Goal: Information Seeking & Learning: Learn about a topic

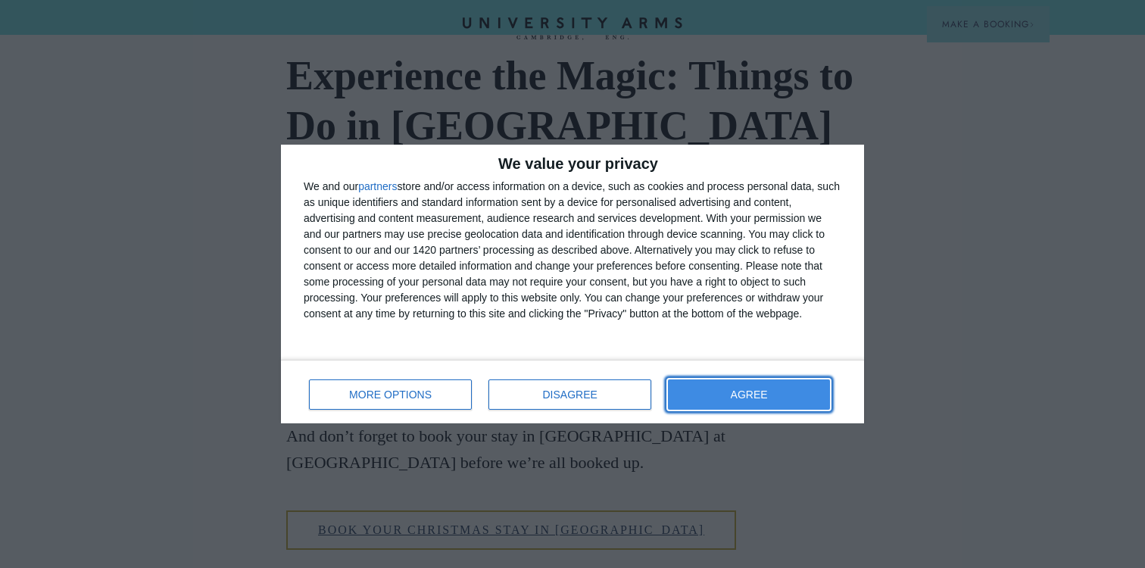
click at [751, 402] on button "AGREE" at bounding box center [749, 394] width 162 height 30
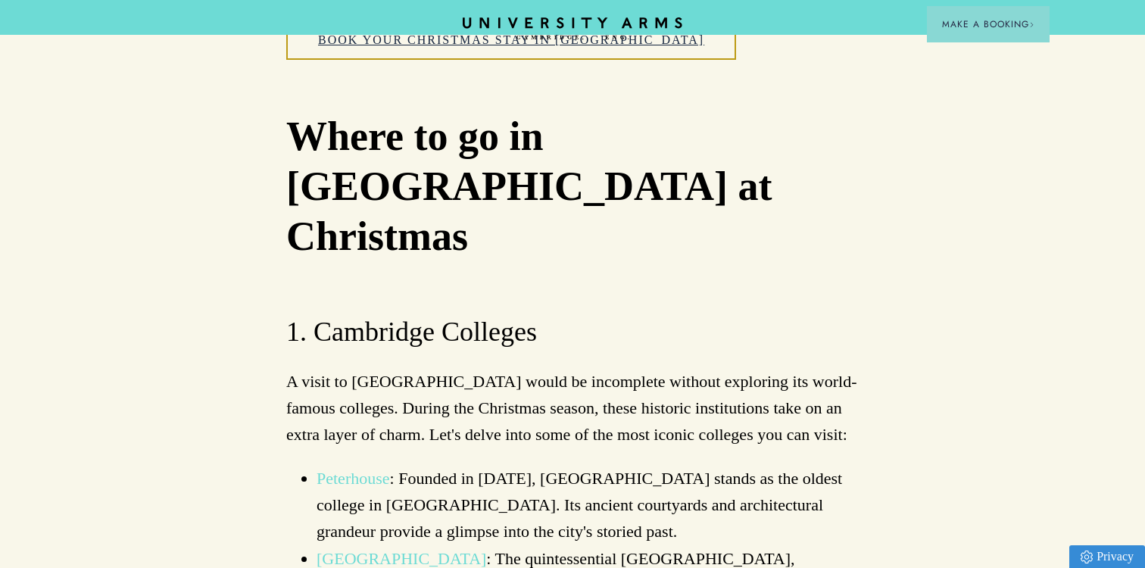
scroll to position [966, 0]
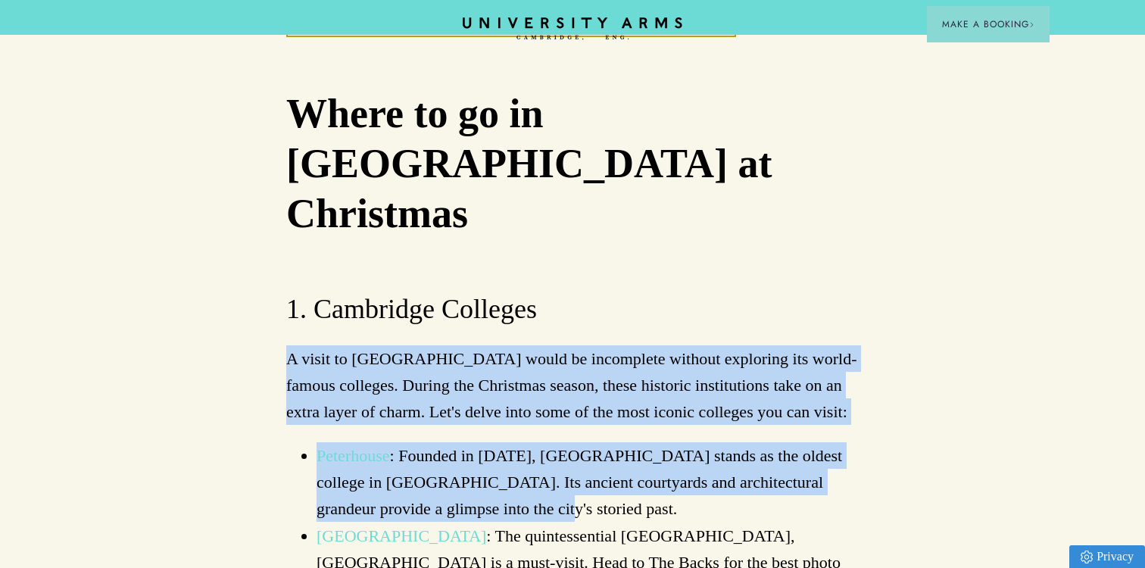
drag, startPoint x: 692, startPoint y: 195, endPoint x: 808, endPoint y: 361, distance: 203.4
click at [808, 442] on li "Peterhouse : Founded in 1284, Peterhouse stands as the oldest college in Cambri…" at bounding box center [588, 482] width 542 height 80
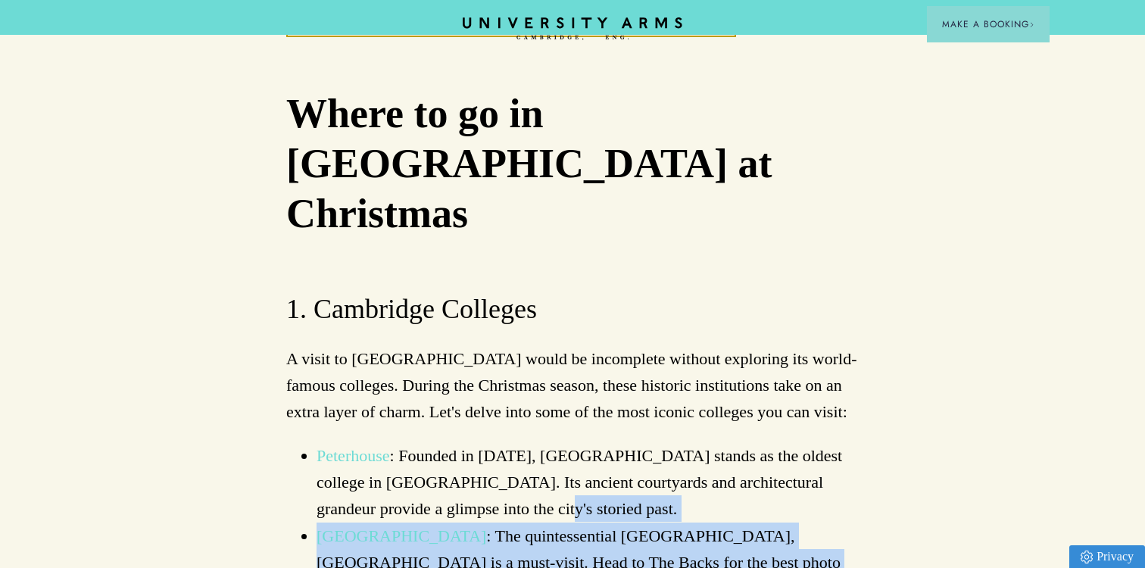
drag, startPoint x: 808, startPoint y: 364, endPoint x: 871, endPoint y: 489, distance: 139.9
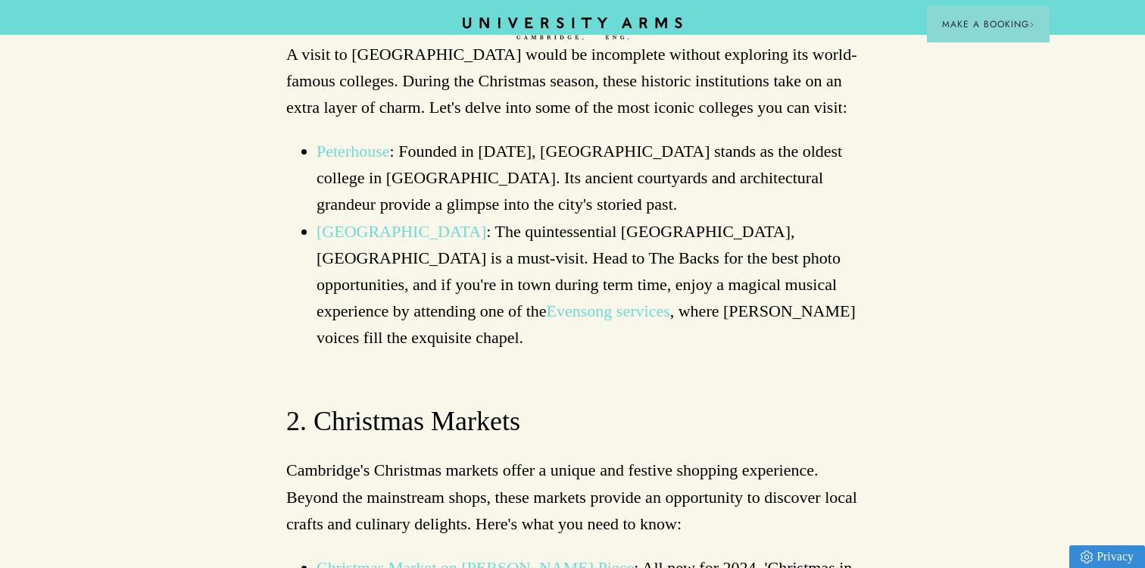
scroll to position [1281, 0]
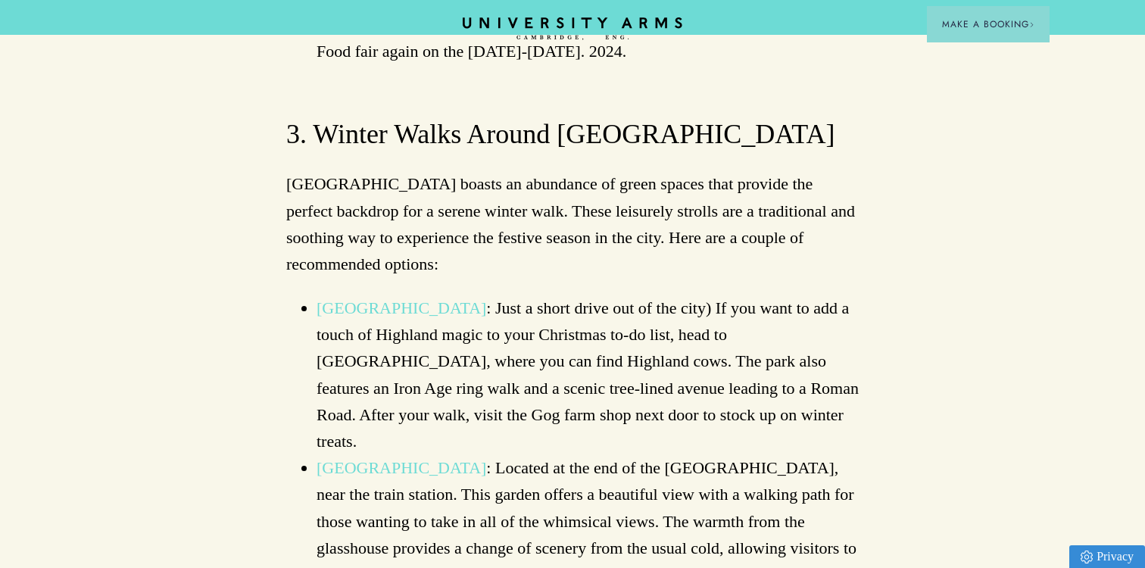
scroll to position [2133, 0]
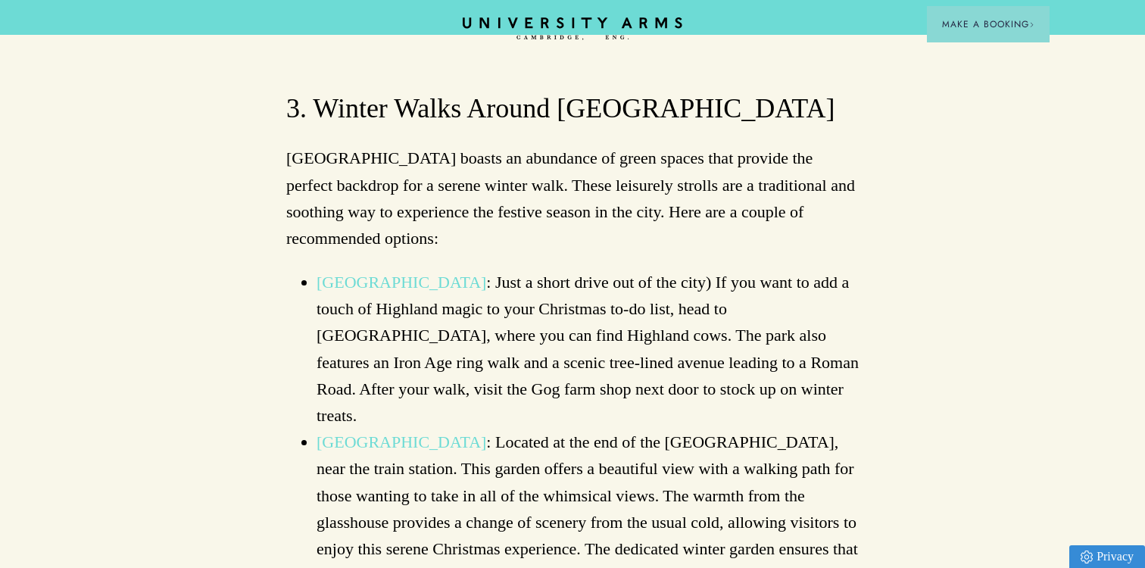
click at [707, 429] on li "Cambridge University Botanic Garden : Located at the end of the Station Road, n…" at bounding box center [588, 509] width 542 height 160
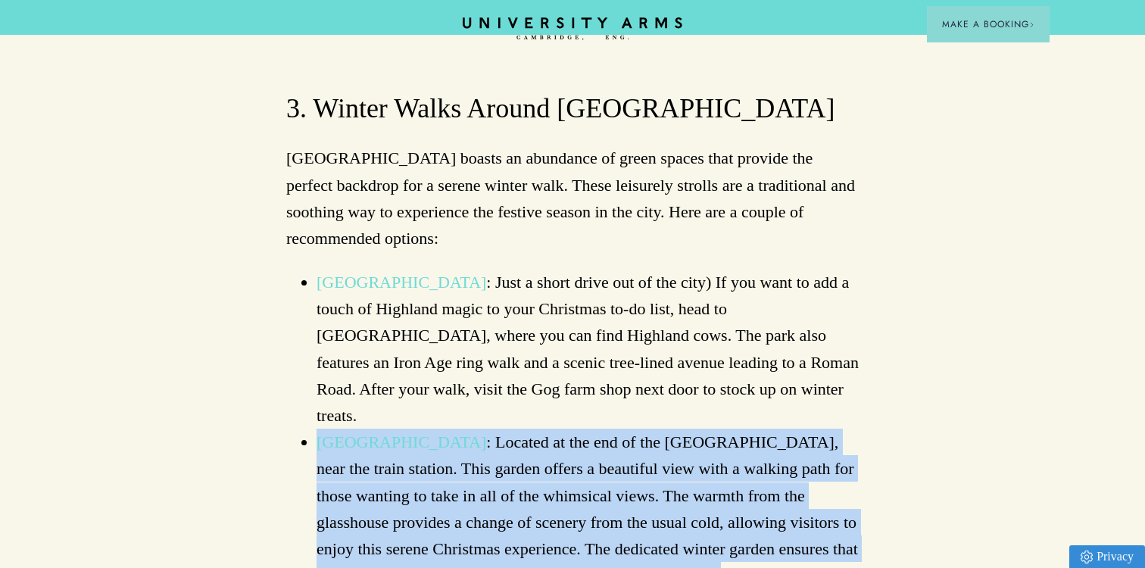
click at [707, 429] on li "Cambridge University Botanic Garden : Located at the end of the Station Road, n…" at bounding box center [588, 509] width 542 height 160
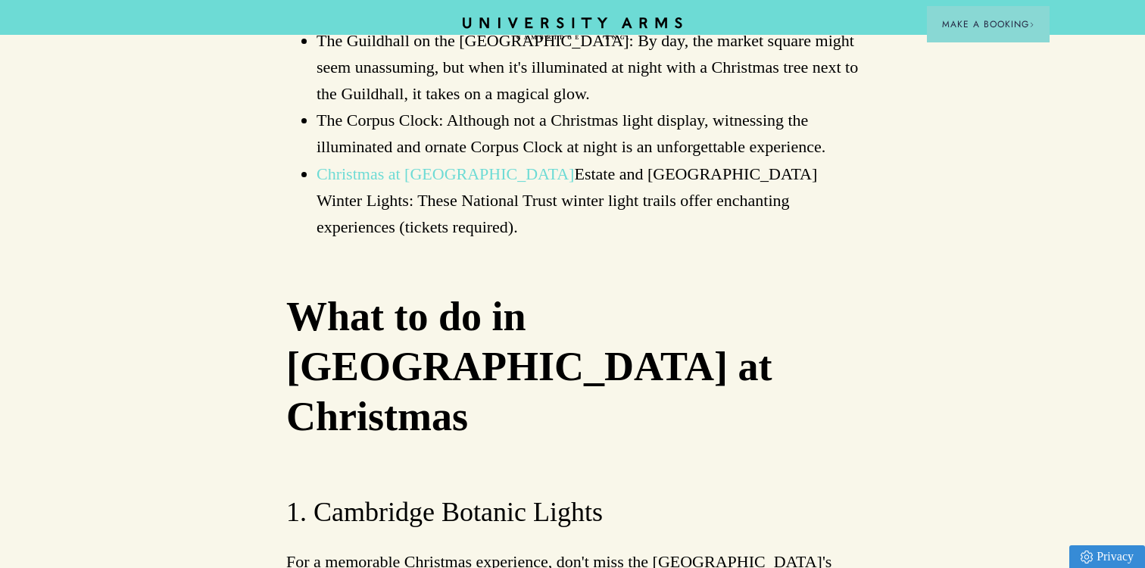
scroll to position [3336, 0]
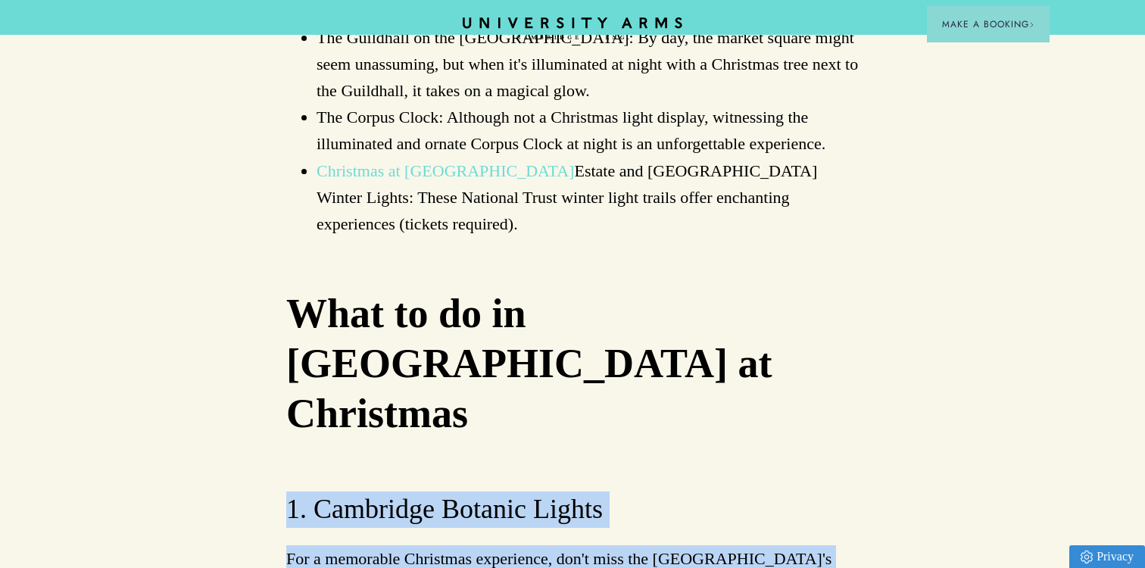
drag, startPoint x: 694, startPoint y: 196, endPoint x: 724, endPoint y: 420, distance: 225.5
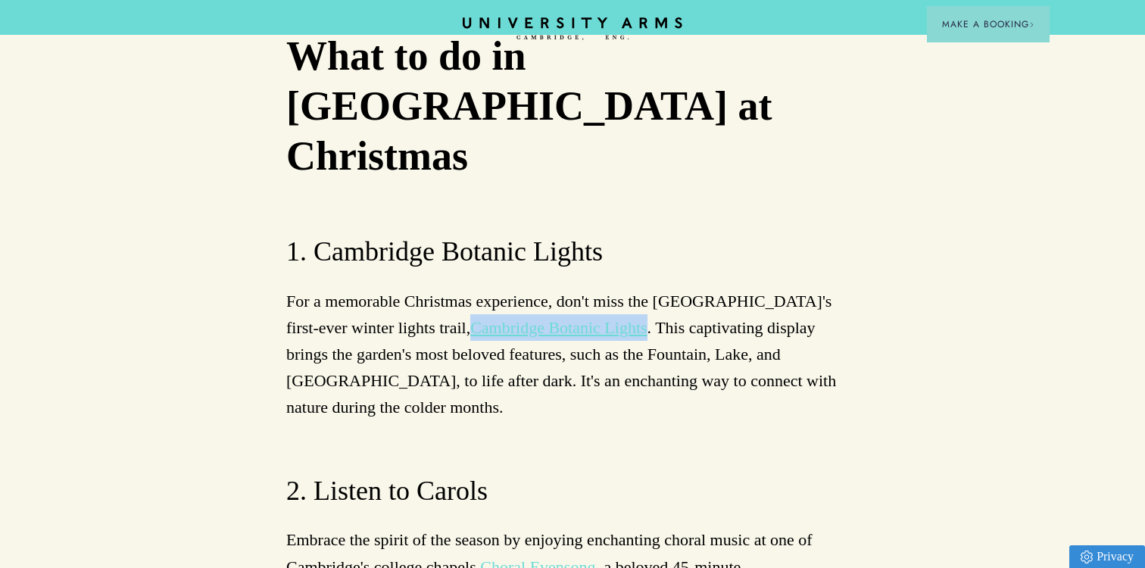
scroll to position [3602, 0]
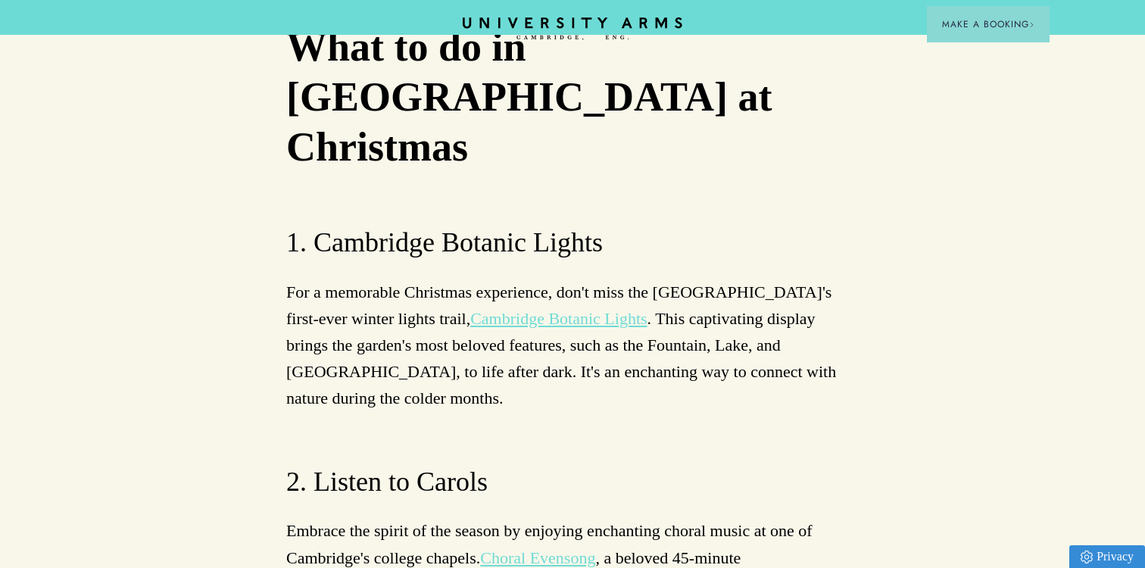
click at [603, 464] on h3 "2. Listen to Carols" at bounding box center [572, 482] width 573 height 36
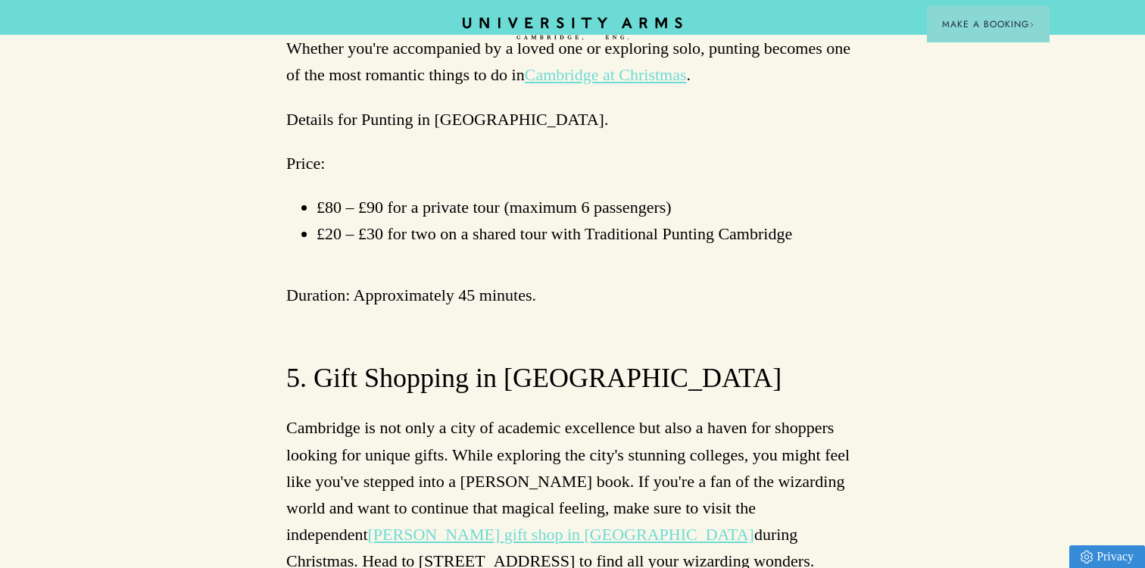
scroll to position [5237, 0]
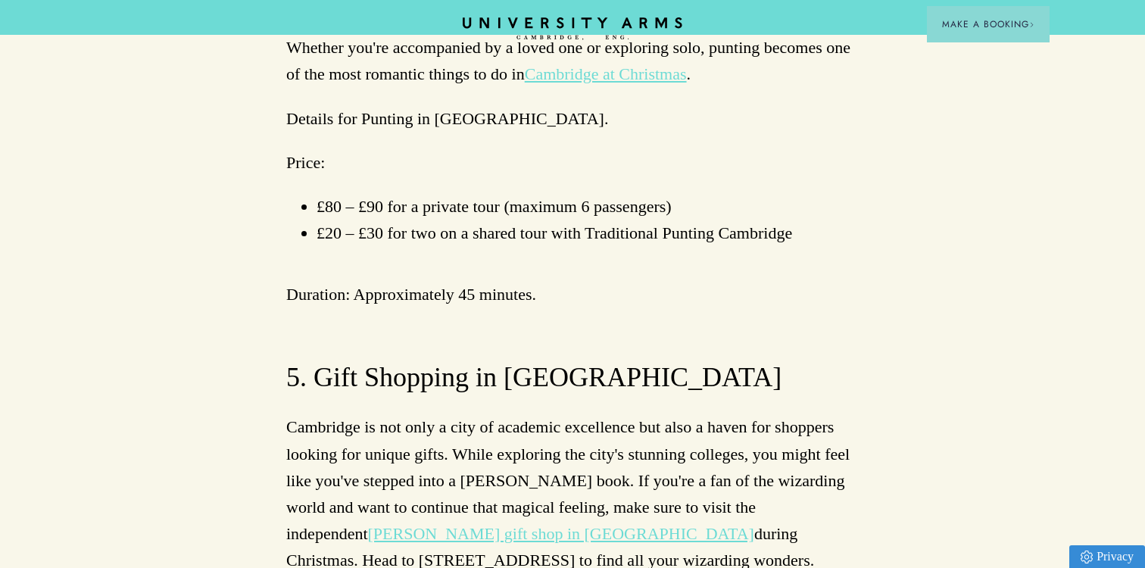
drag, startPoint x: 489, startPoint y: 249, endPoint x: 605, endPoint y: 306, distance: 129.1
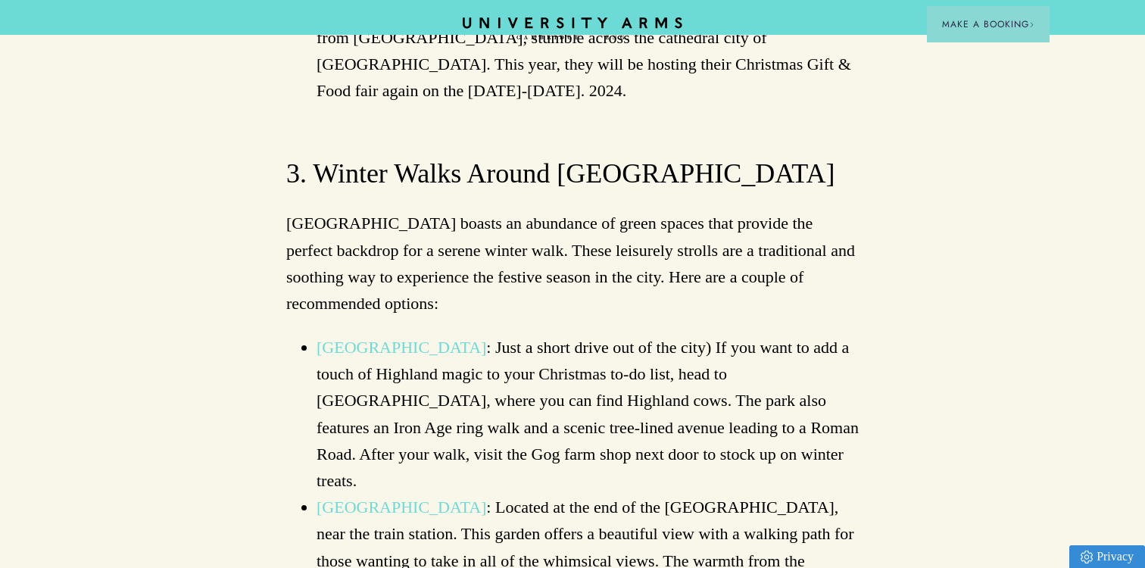
scroll to position [2071, 0]
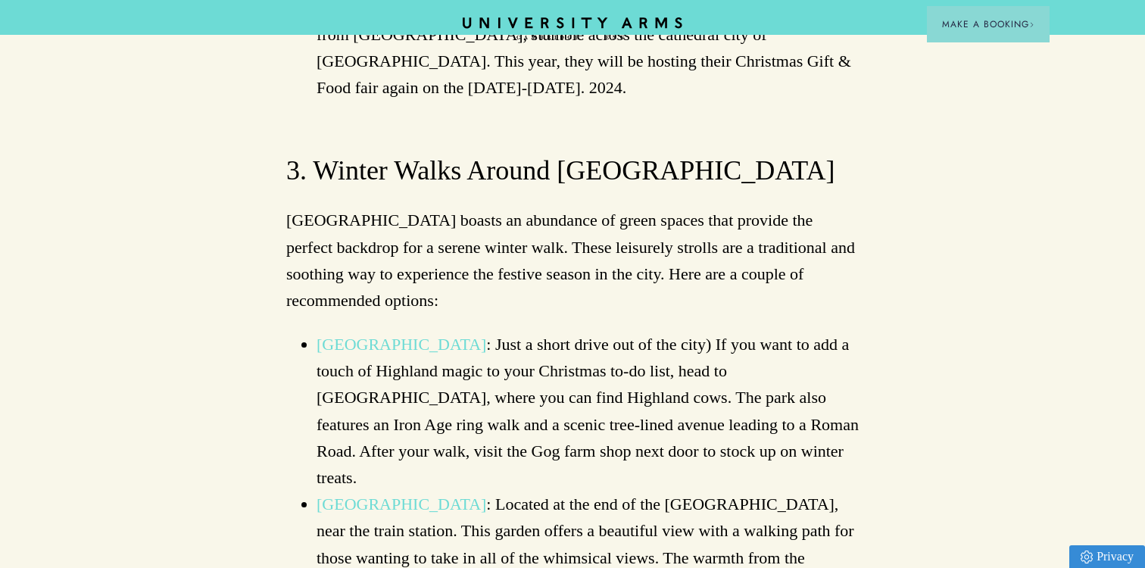
click at [709, 331] on li "Wandlebury Country Park : Just a short drive out of the city) If you want to ad…" at bounding box center [588, 411] width 542 height 160
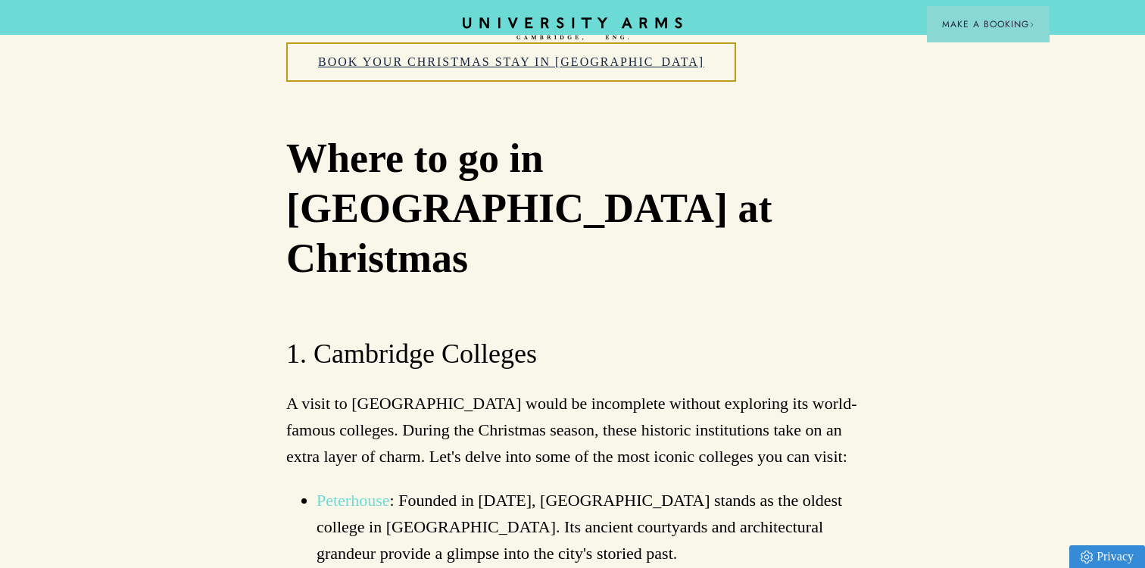
scroll to position [963, 0]
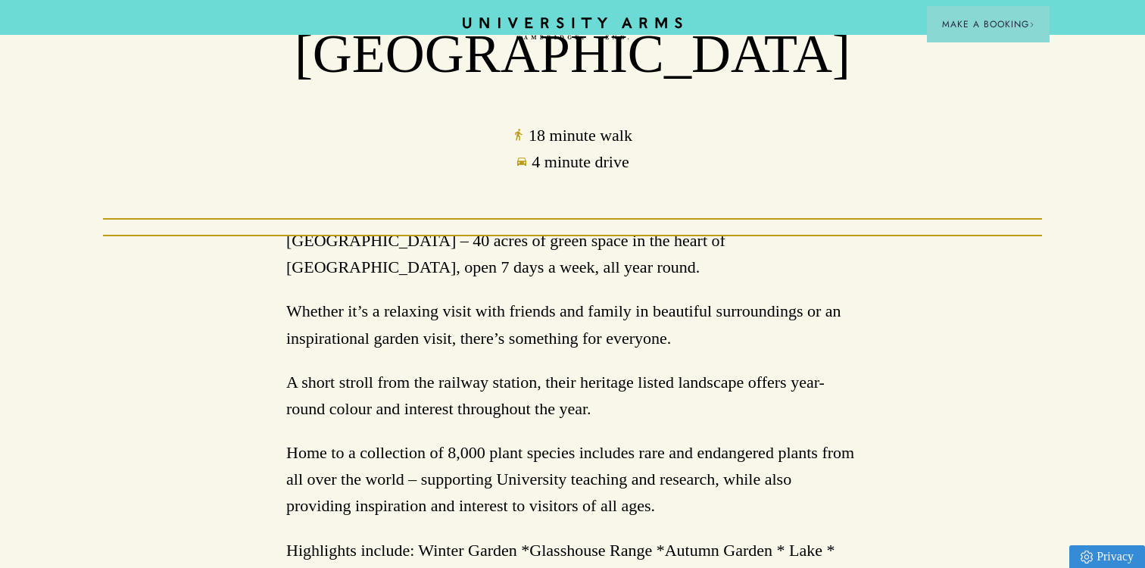
scroll to position [194, 0]
click at [530, 279] on p "[GEOGRAPHIC_DATA] – 40 acres of green space in the heart of [GEOGRAPHIC_DATA], …" at bounding box center [572, 252] width 573 height 53
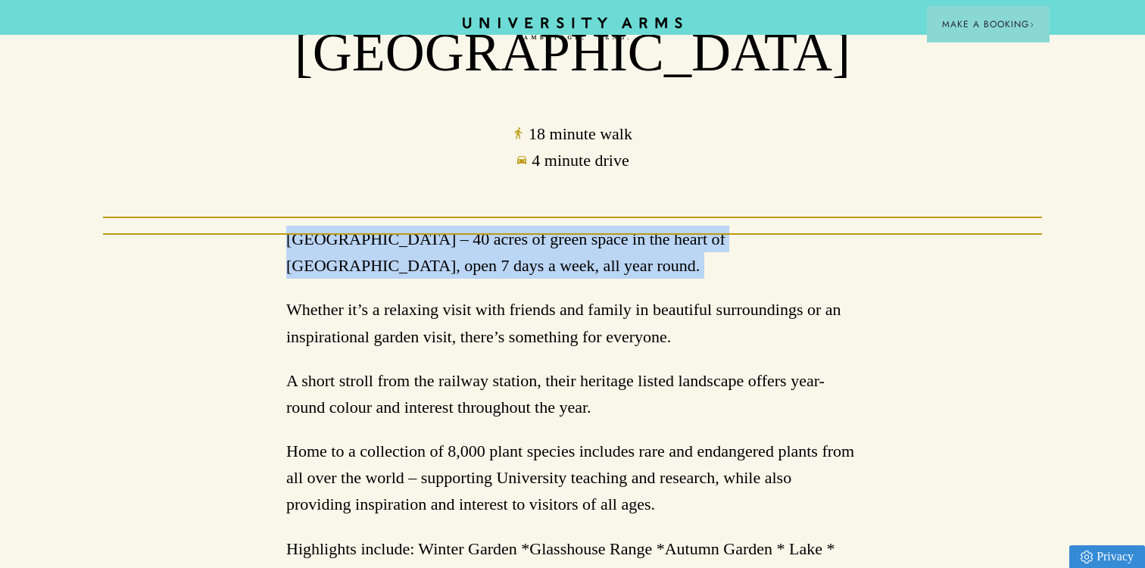
click at [530, 279] on p "Cambridge University Botanic Garden – 40 acres of green space in the heart of C…" at bounding box center [572, 252] width 573 height 53
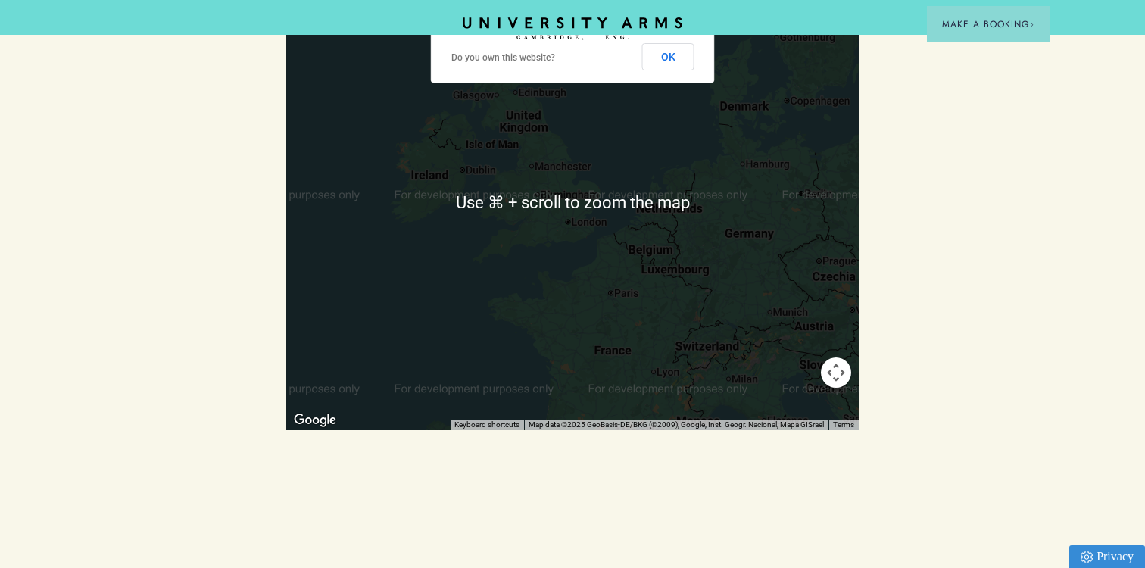
scroll to position [921, 0]
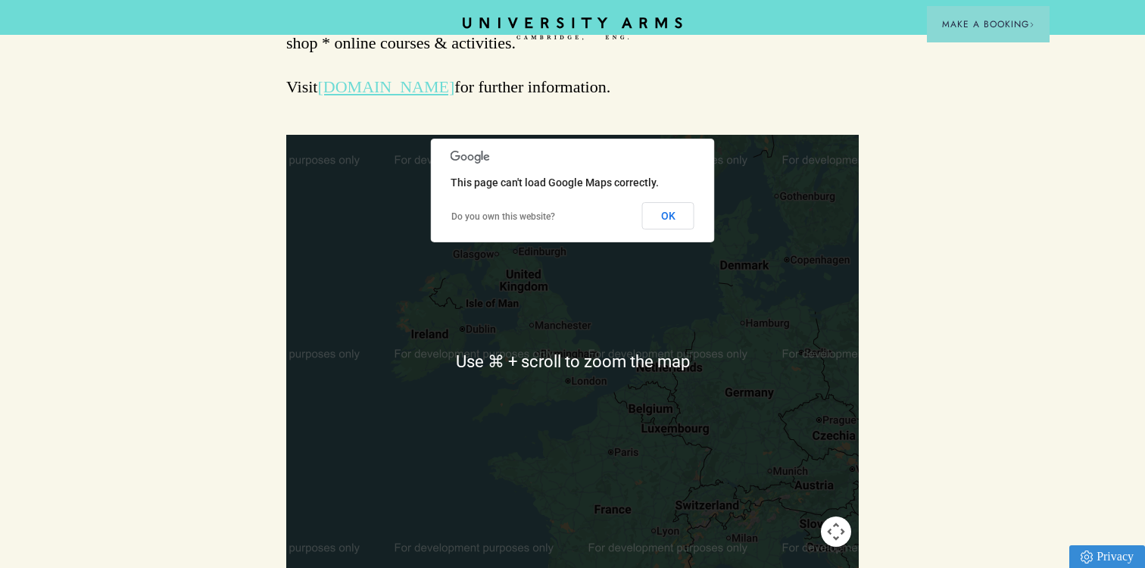
click at [454, 96] on link "www.botanic.cam.ac.uk" at bounding box center [385, 86] width 137 height 19
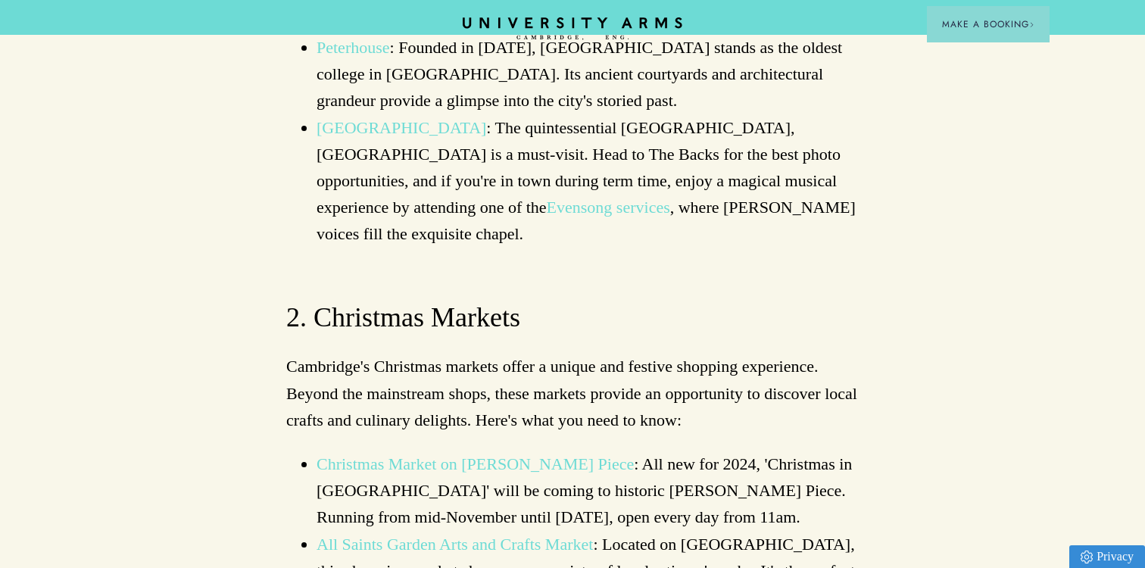
scroll to position [1376, 0]
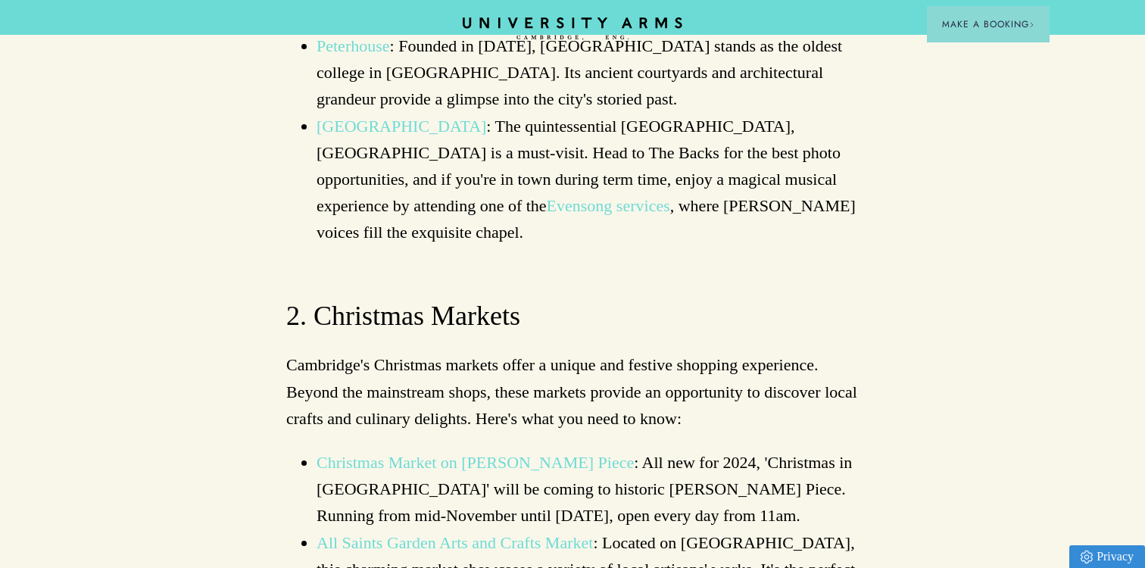
click at [555, 351] on p "Cambridge's Christmas markets offer a unique and festive shopping experience. B…" at bounding box center [572, 391] width 573 height 80
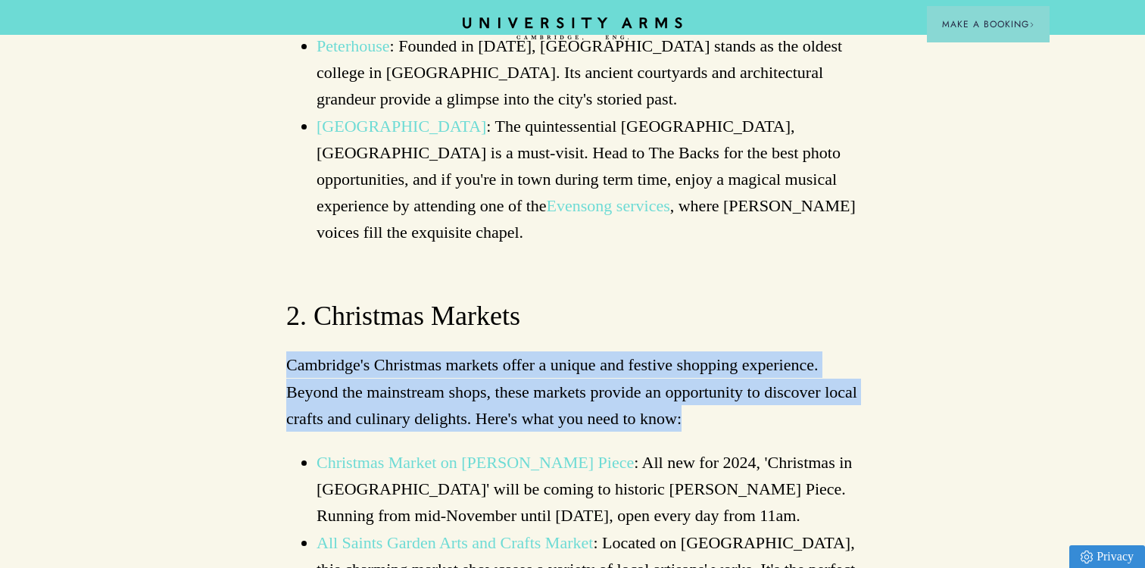
click at [555, 351] on p "Cambridge's Christmas markets offer a unique and festive shopping experience. B…" at bounding box center [572, 391] width 573 height 80
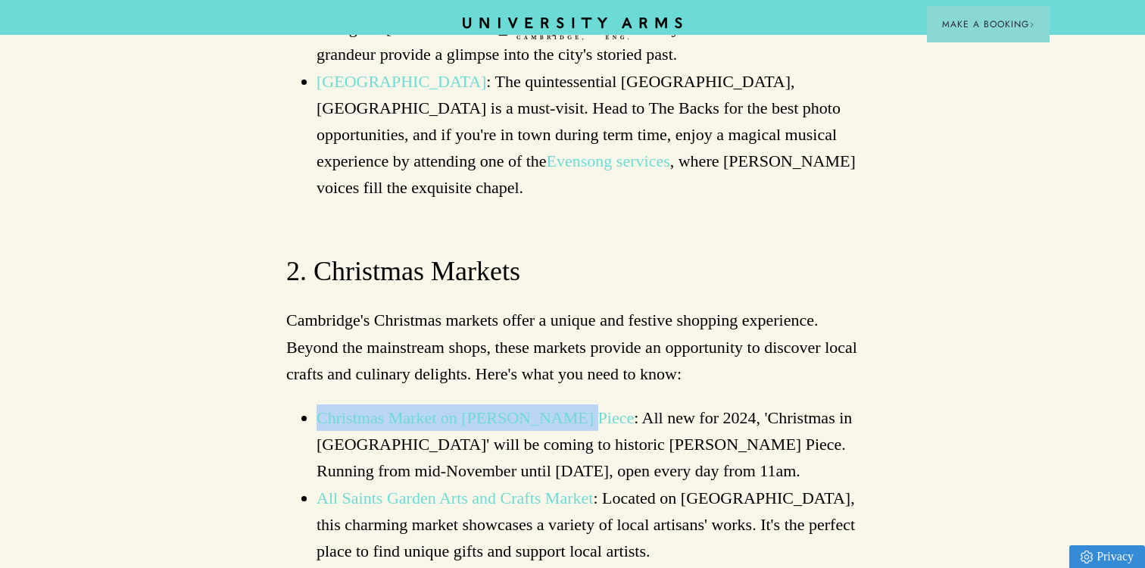
scroll to position [1452, 0]
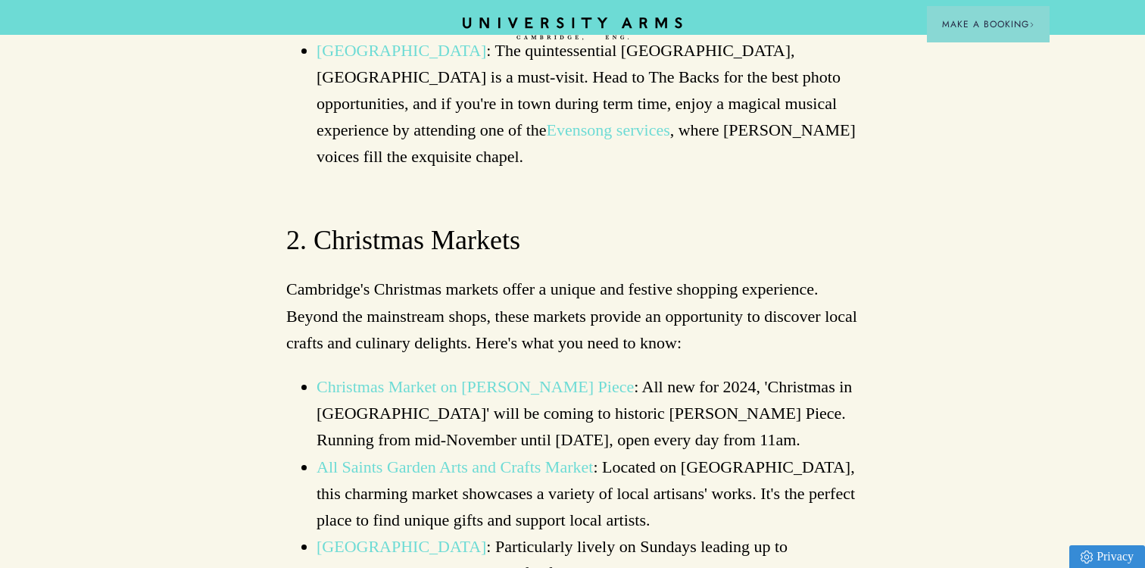
click at [733, 373] on li "Christmas Market on Parker's Piece : All new for 2024, 'Christmas in Cambridge'…" at bounding box center [588, 413] width 542 height 80
click at [685, 454] on li "All Saints Garden Arts and Crafts Market : Located on Trinity Street, this char…" at bounding box center [588, 494] width 542 height 80
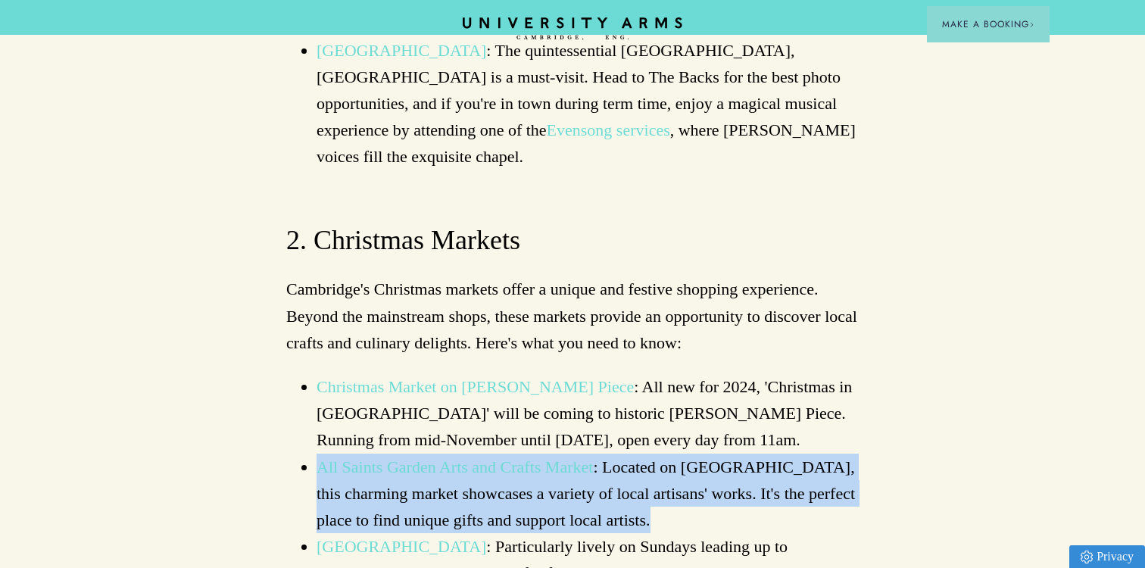
click at [685, 454] on li "All Saints Garden Arts and Crafts Market : Located on Trinity Street, this char…" at bounding box center [588, 494] width 542 height 80
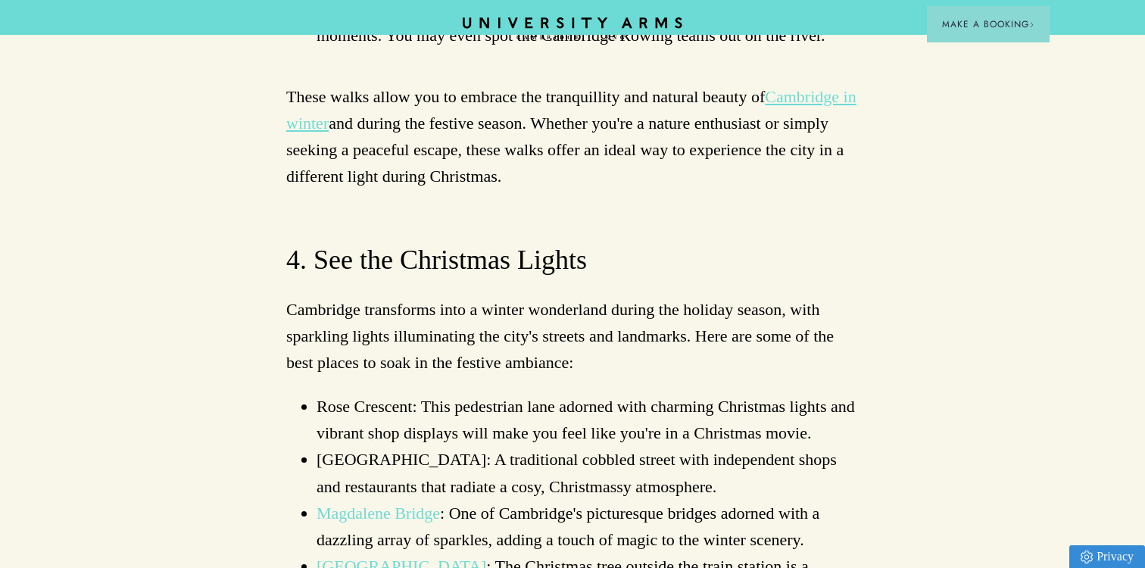
scroll to position [2756, 0]
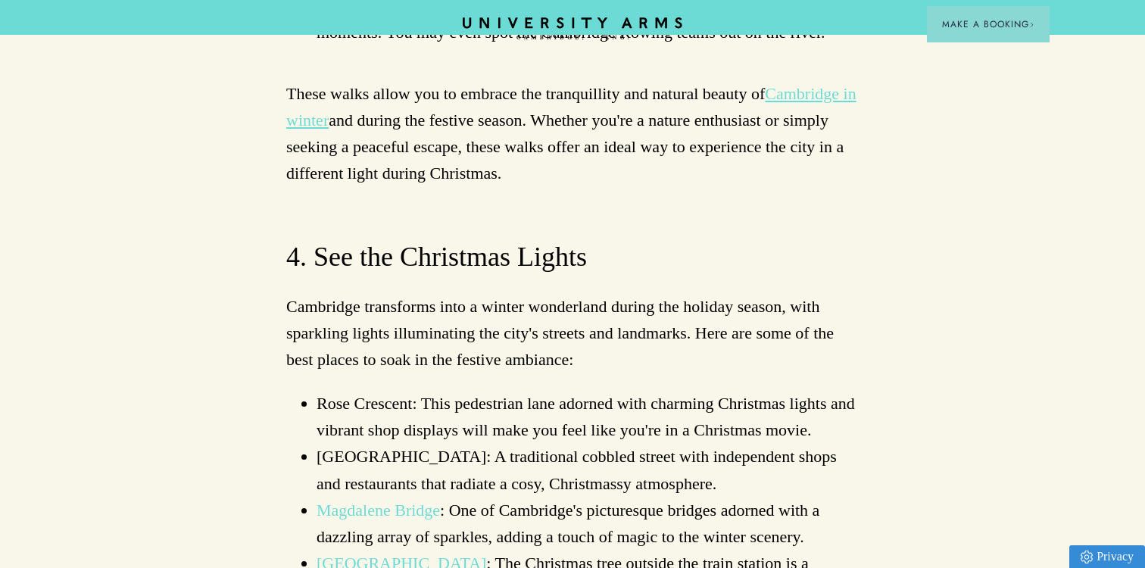
drag, startPoint x: 720, startPoint y: 172, endPoint x: 756, endPoint y: 328, distance: 160.0
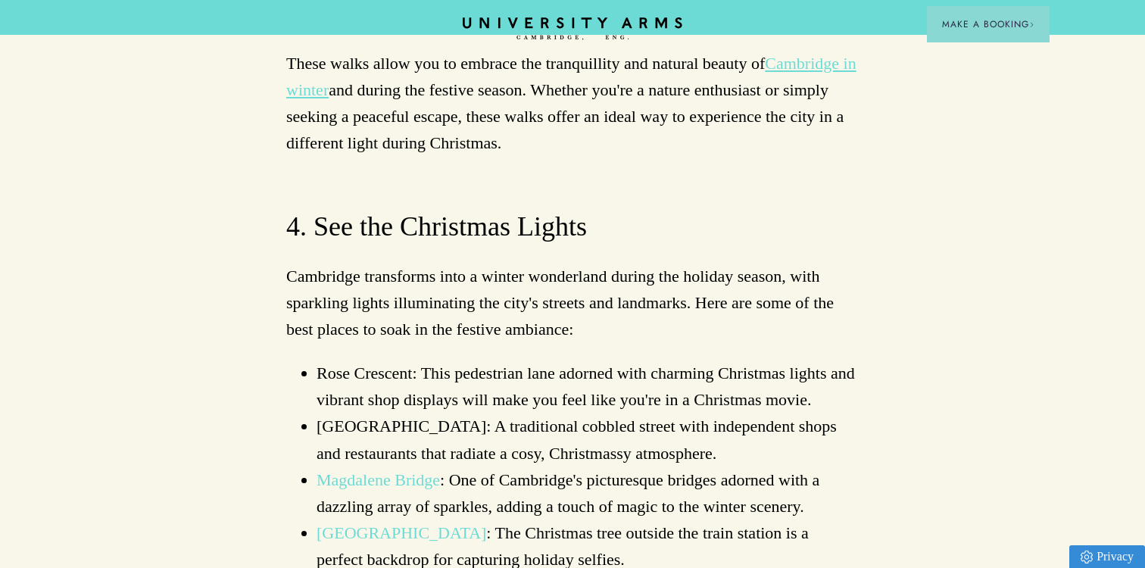
click at [752, 520] on li "Cambridge Train Station : The Christmas tree outside the train station is a per…" at bounding box center [588, 546] width 542 height 53
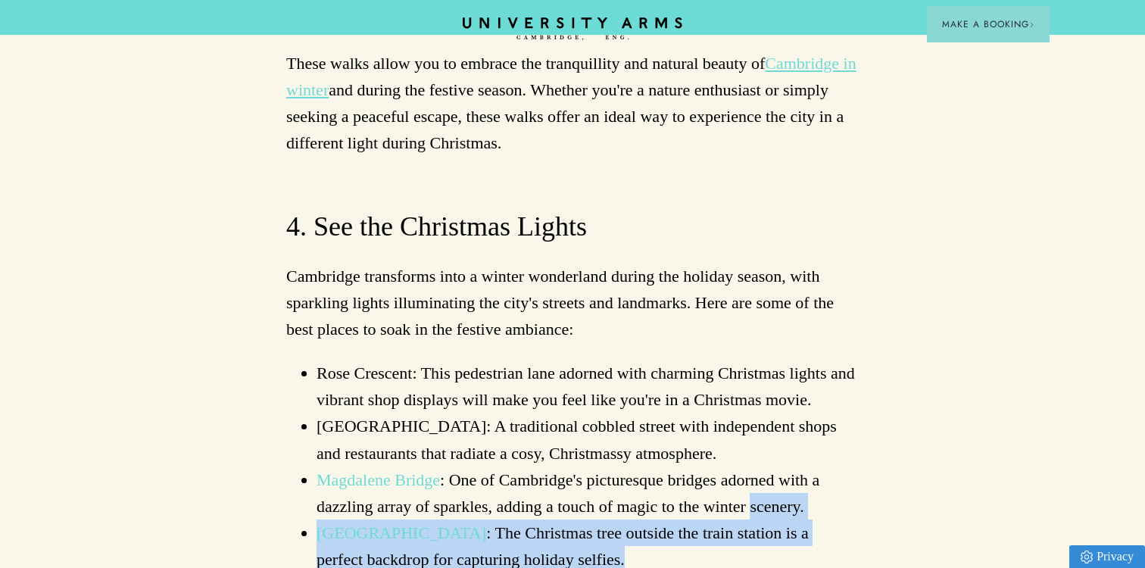
drag, startPoint x: 752, startPoint y: 355, endPoint x: 752, endPoint y: 318, distance: 37.1
click at [752, 360] on ul "Rose Crescent: This pedestrian lane adorned with charming Christmas lights and …" at bounding box center [572, 573] width 573 height 426
click at [752, 520] on li "Cambridge Train Station : The Christmas tree outside the train station is a per…" at bounding box center [588, 546] width 542 height 53
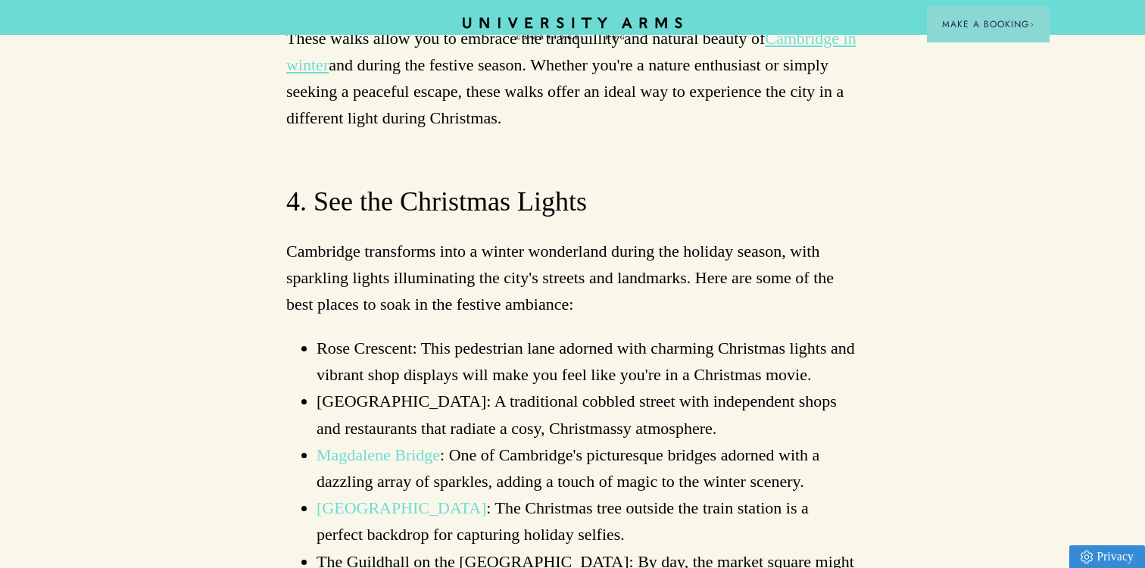
scroll to position [2814, 0]
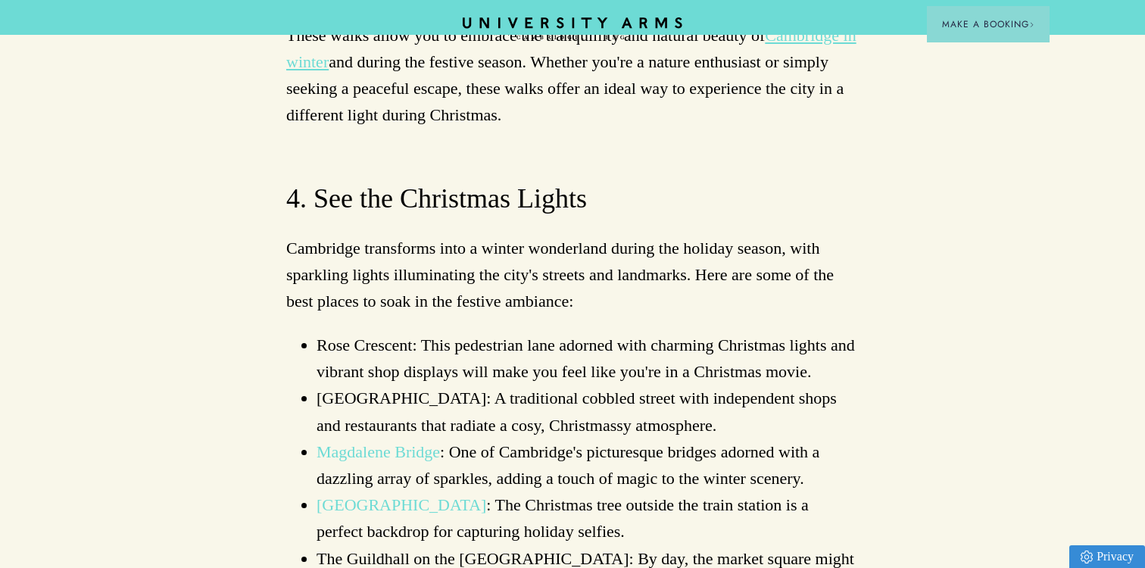
click at [727, 492] on li "Cambridge Train Station : The Christmas tree outside the train station is a per…" at bounding box center [588, 518] width 542 height 53
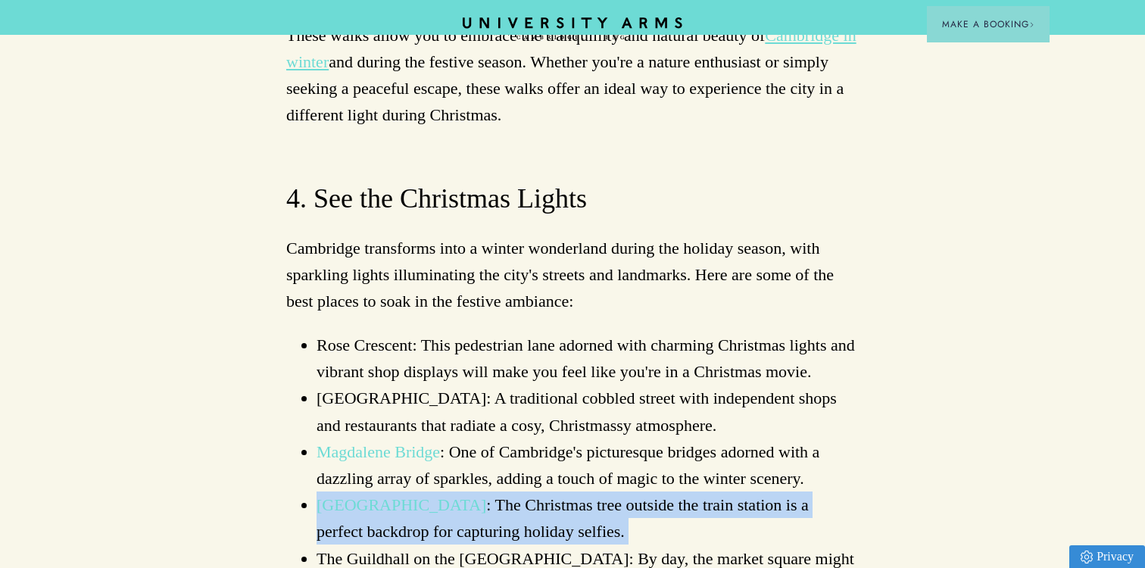
click at [727, 492] on li "Cambridge Train Station : The Christmas tree outside the train station is a per…" at bounding box center [588, 518] width 542 height 53
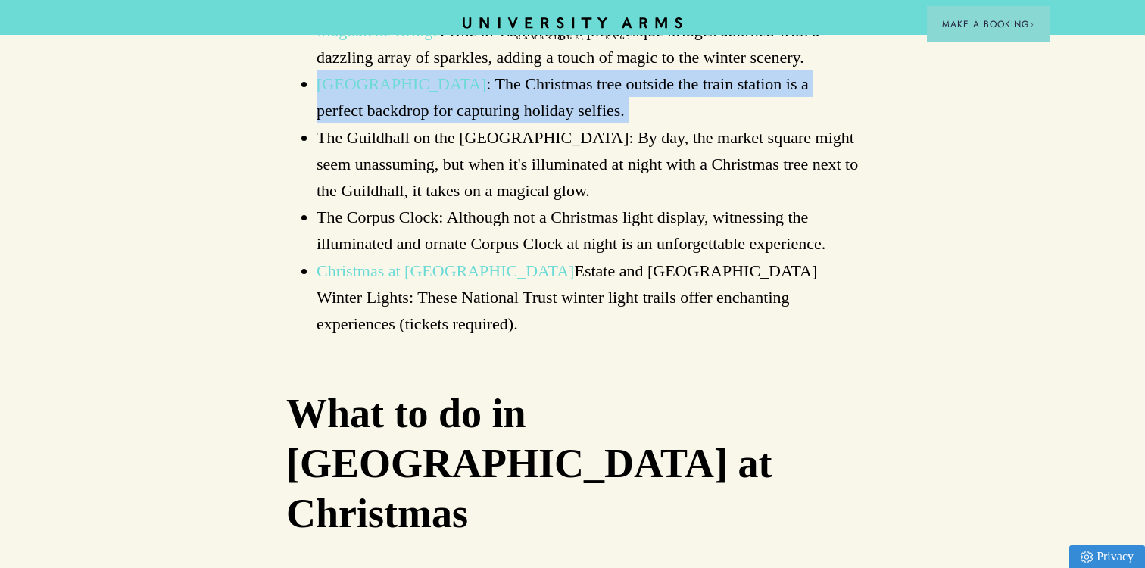
scroll to position [3292, 0]
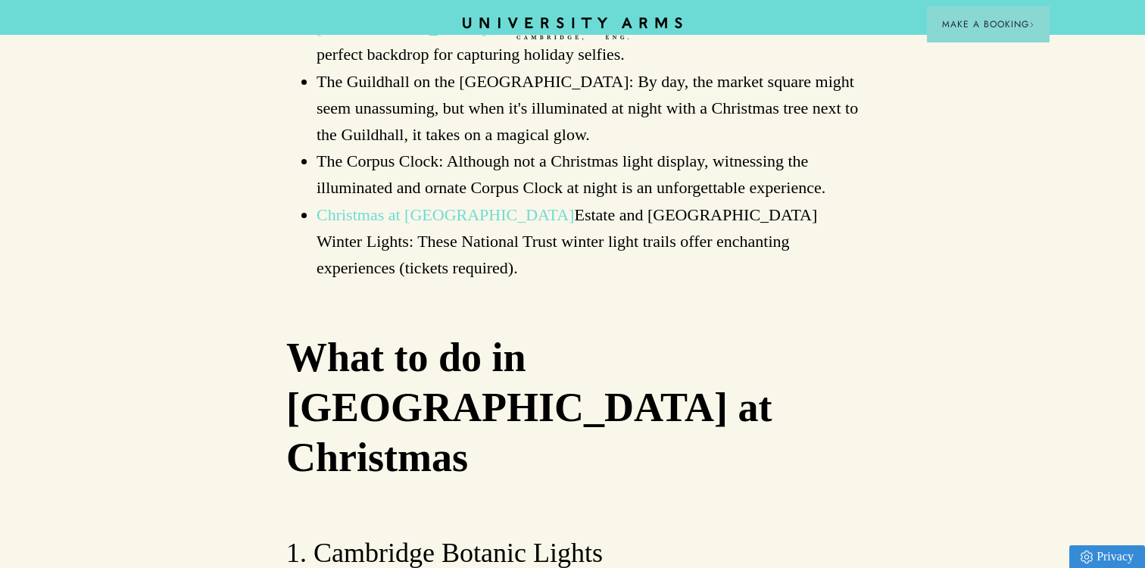
click at [760, 535] on h3 "1. Cambridge Botanic Lights" at bounding box center [572, 553] width 573 height 36
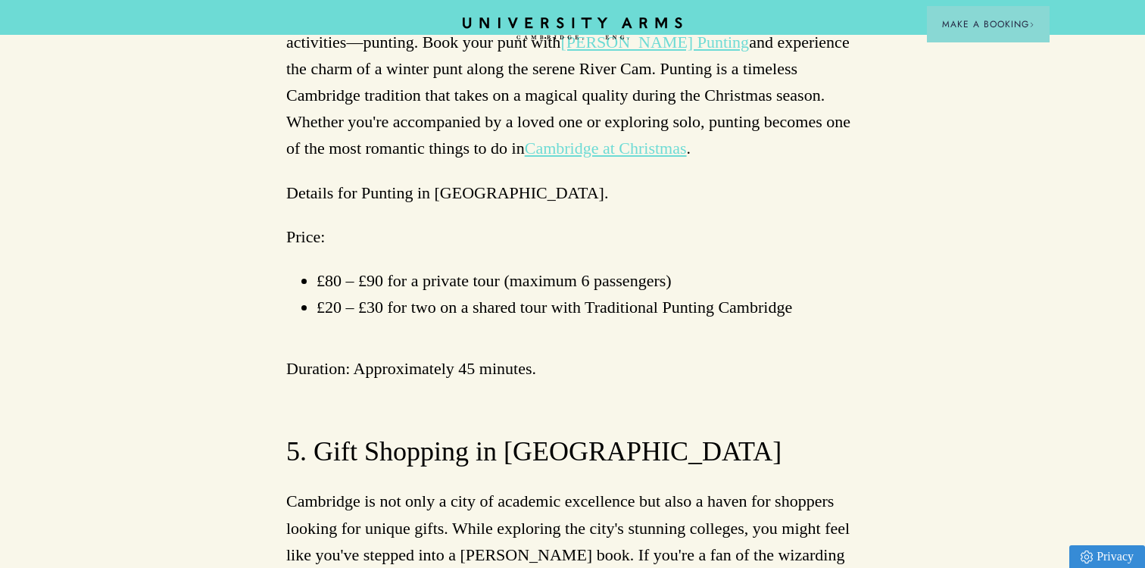
scroll to position [5178, 0]
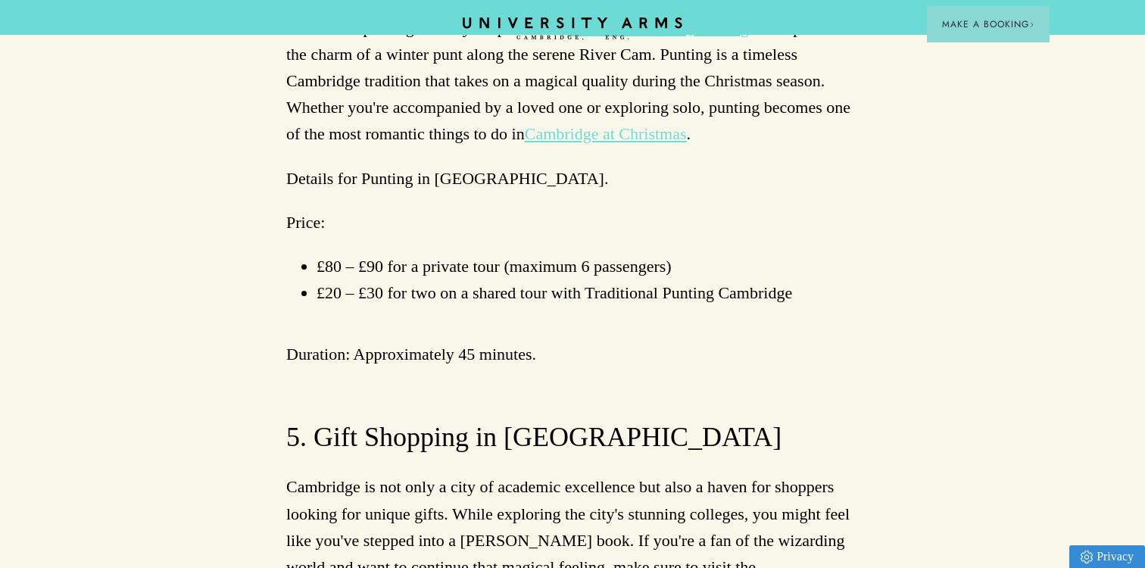
drag, startPoint x: 737, startPoint y: 309, endPoint x: 714, endPoint y: 339, distance: 37.3
copy p "King’s Parade, Benet Street, Trinity Street, Green Street, and Magdalene Street"
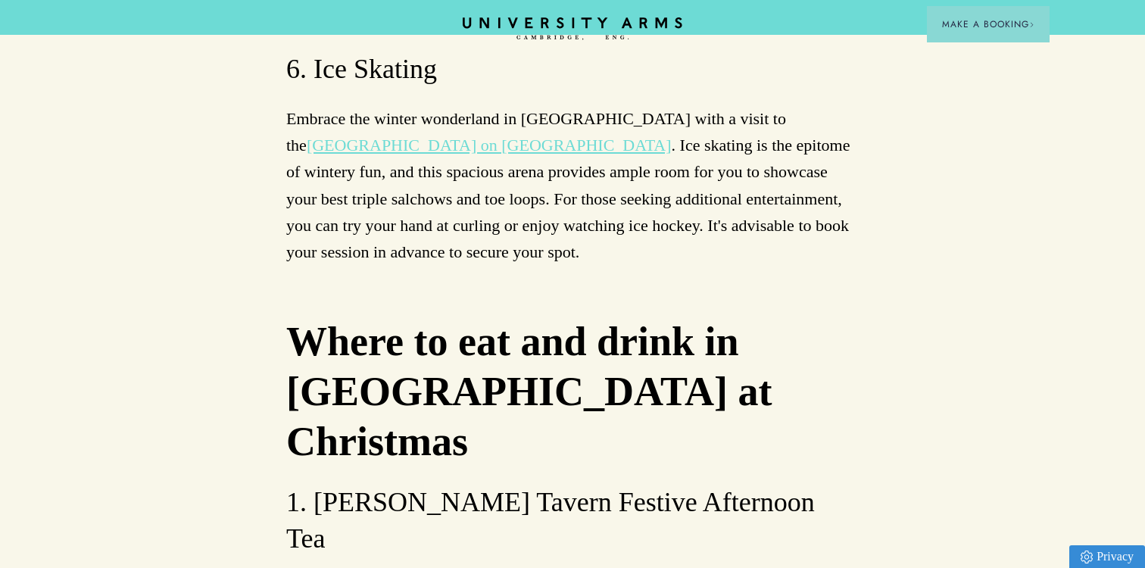
scroll to position [6105, 0]
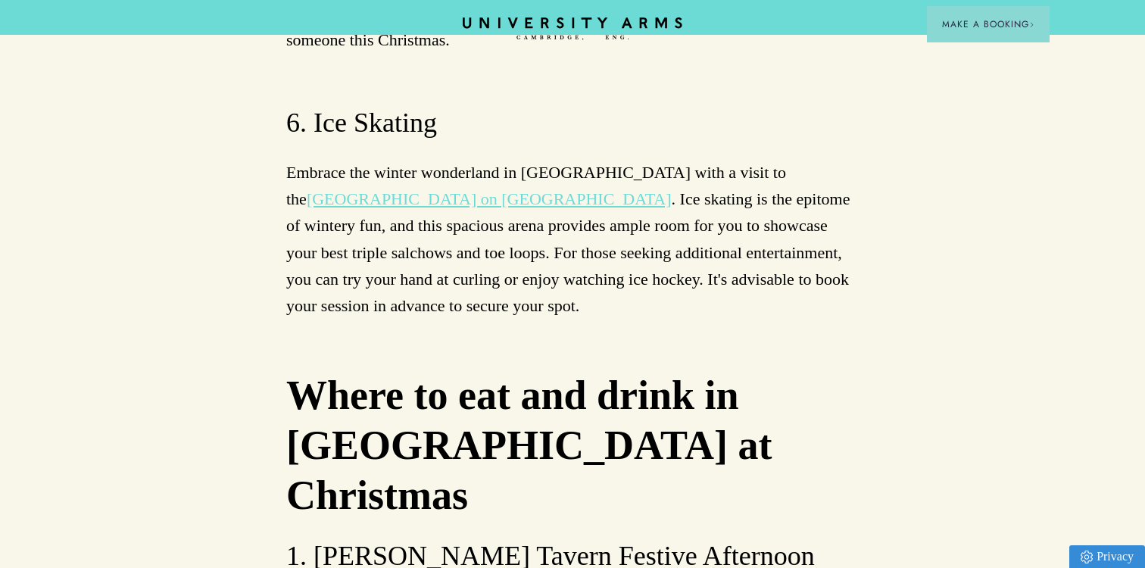
scroll to position [6024, 0]
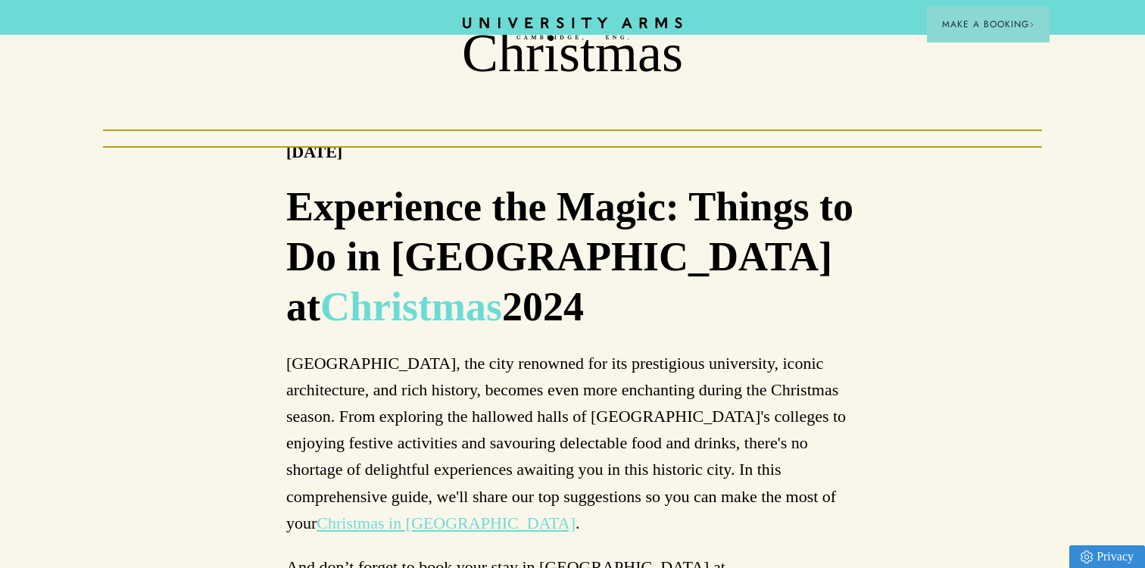
scroll to position [335, 0]
